Goal: Task Accomplishment & Management: Use online tool/utility

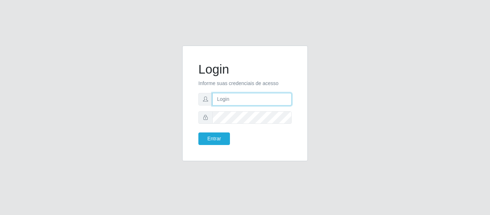
click at [232, 102] on input "text" at bounding box center [251, 99] width 79 height 13
type input "[EMAIL_ADDRESS][DOMAIN_NAME]"
click at [256, 125] on form "Login Informe suas credenciais de acesso [EMAIL_ADDRESS][DOMAIN_NAME] Entrar" at bounding box center [244, 103] width 93 height 83
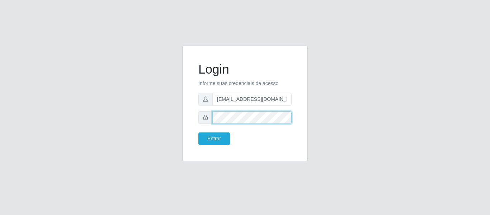
click at [198, 132] on button "Entrar" at bounding box center [214, 138] width 32 height 13
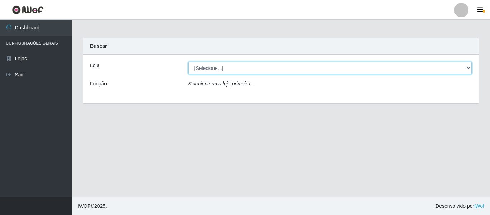
click at [265, 63] on select "[Selecione...] BomQueSó Agreste - Loja 2" at bounding box center [330, 68] width 284 height 13
select select "214"
click at [188, 62] on select "[Selecione...] BomQueSó Agreste - Loja 2" at bounding box center [330, 68] width 284 height 13
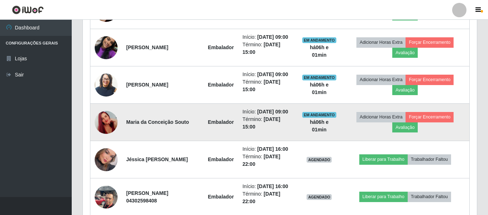
scroll to position [287, 0]
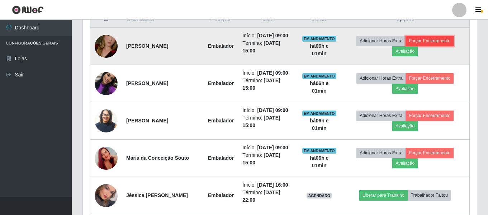
click at [443, 46] on button "Forçar Encerramento" at bounding box center [430, 41] width 48 height 10
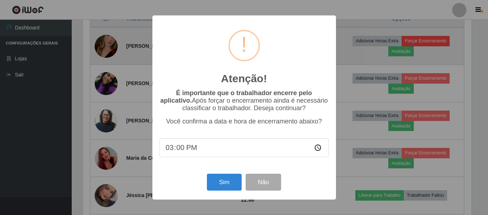
scroll to position [149, 391]
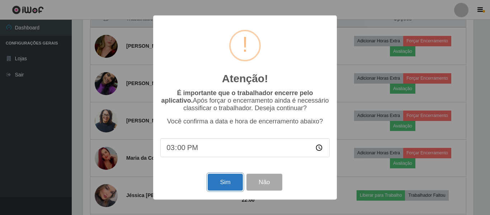
click at [215, 178] on button "Sim" at bounding box center [225, 182] width 35 height 17
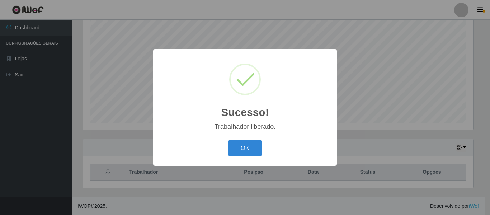
click at [223, 149] on div "OK Cancel" at bounding box center [244, 148] width 169 height 20
click at [232, 149] on button "OK" at bounding box center [245, 148] width 33 height 17
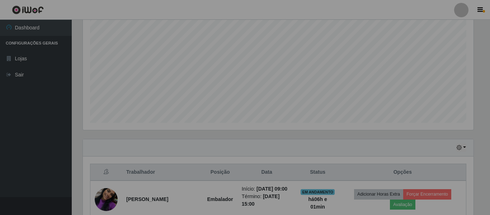
scroll to position [149, 394]
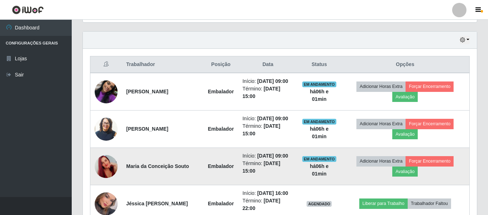
click at [103, 182] on img at bounding box center [106, 166] width 23 height 41
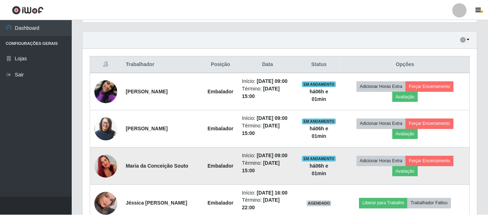
scroll to position [149, 391]
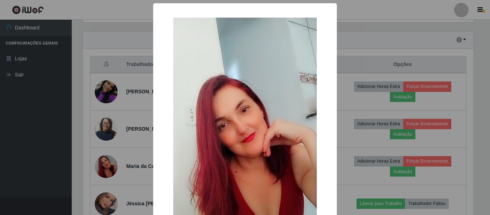
click at [122, 164] on div "× OK Cancel" at bounding box center [245, 107] width 490 height 215
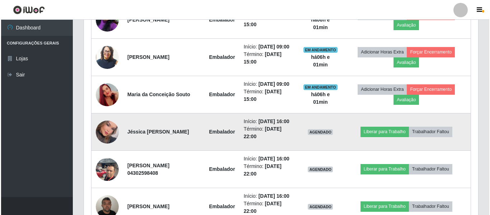
scroll to position [349, 0]
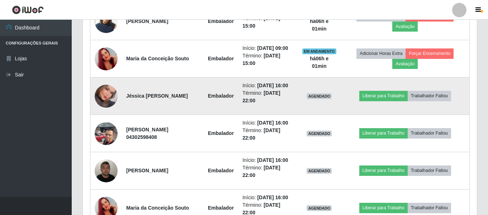
click at [109, 112] on img at bounding box center [106, 96] width 23 height 33
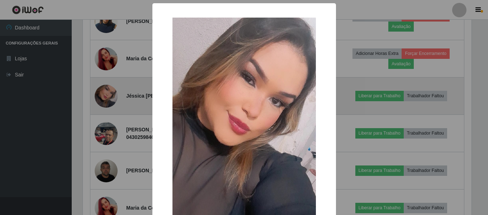
scroll to position [149, 391]
click at [109, 120] on div "× OK Cancel" at bounding box center [245, 107] width 490 height 215
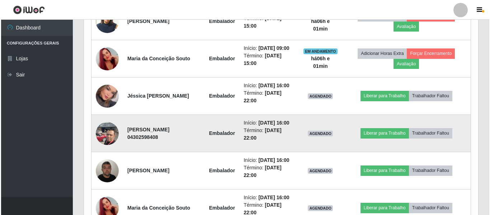
scroll to position [421, 0]
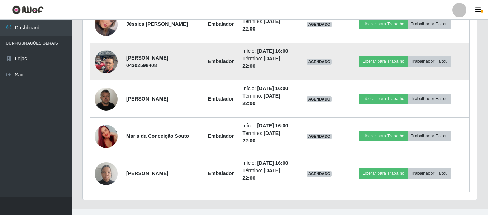
click at [114, 77] on img at bounding box center [106, 61] width 23 height 30
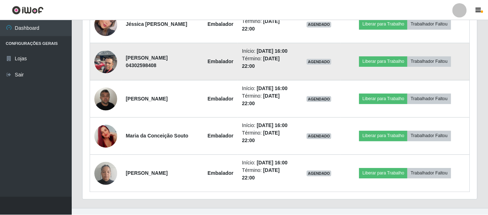
scroll to position [149, 391]
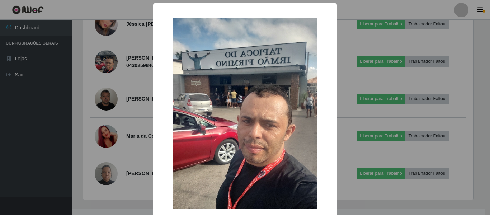
click at [116, 99] on div "× OK Cancel" at bounding box center [245, 107] width 490 height 215
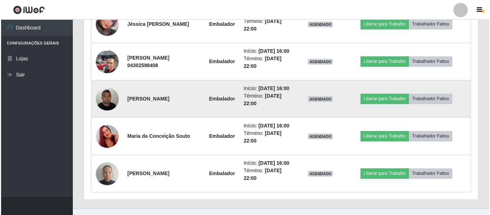
scroll to position [493, 0]
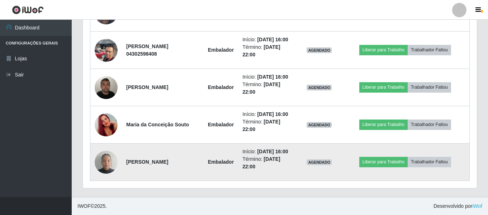
click at [121, 151] on td at bounding box center [106, 161] width 32 height 37
click at [112, 151] on img at bounding box center [106, 162] width 23 height 30
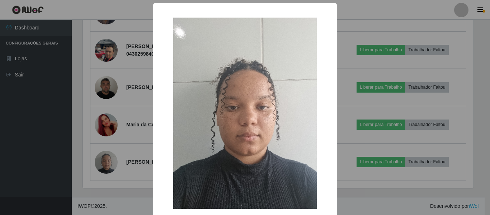
click at [134, 139] on div "× OK Cancel" at bounding box center [245, 107] width 490 height 215
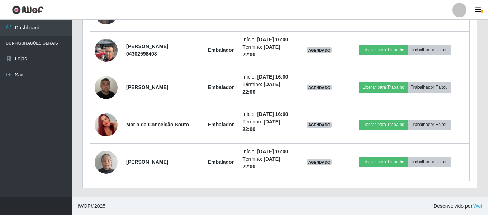
scroll to position [403, 0]
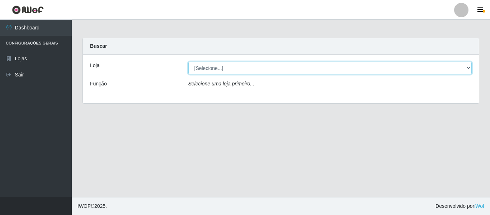
click at [298, 72] on select "[Selecione...] BomQueSó Agreste - Loja 2" at bounding box center [330, 68] width 284 height 13
select select "214"
click at [188, 62] on select "[Selecione...] BomQueSó Agreste - Loja 2" at bounding box center [330, 68] width 284 height 13
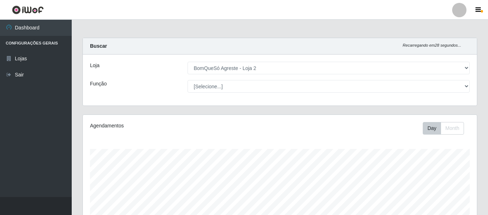
scroll to position [149, 394]
